Goal: Find specific page/section: Find specific page/section

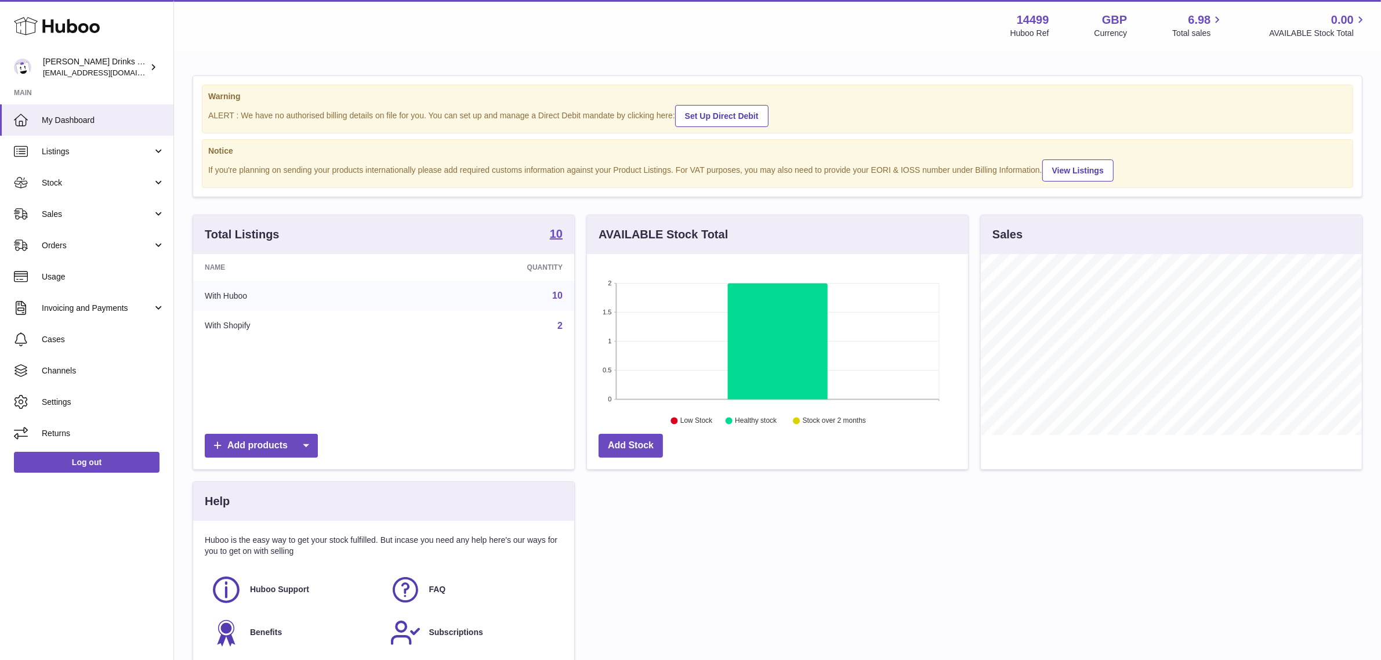
scroll to position [180, 381]
click at [30, 212] on link "Sales" at bounding box center [86, 213] width 173 height 31
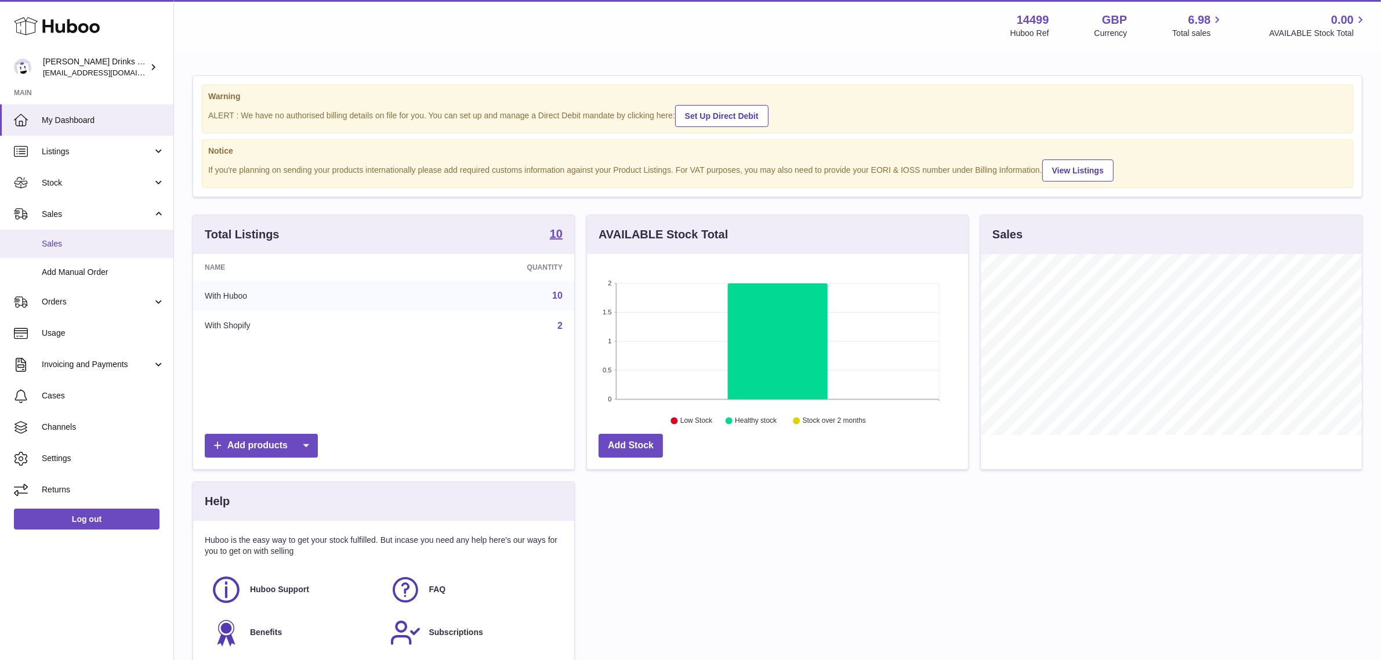
click at [48, 247] on span "Sales" at bounding box center [103, 243] width 123 height 11
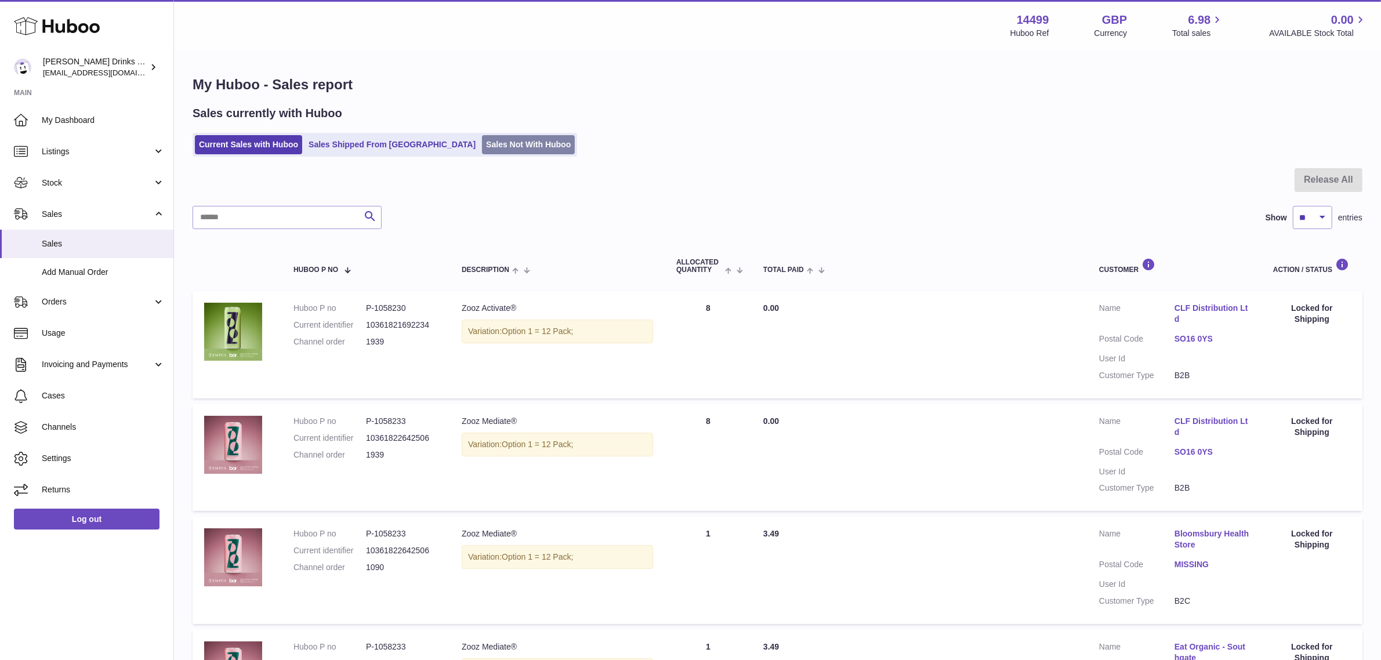
click at [482, 148] on link "Sales Not With Huboo" at bounding box center [528, 144] width 93 height 19
